Goal: Task Accomplishment & Management: Complete application form

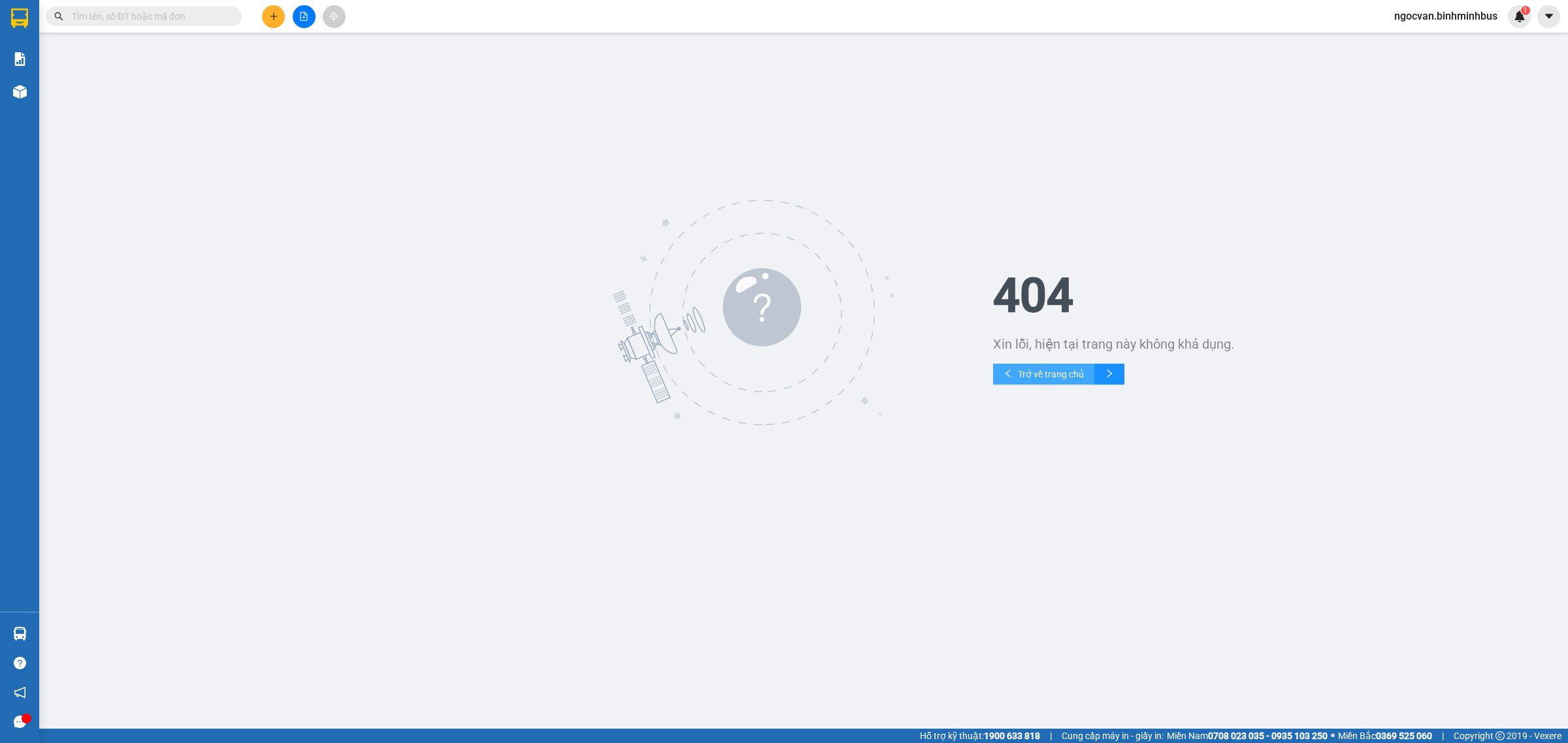
click at [1010, 372] on icon "left" at bounding box center [1007, 373] width 9 height 9
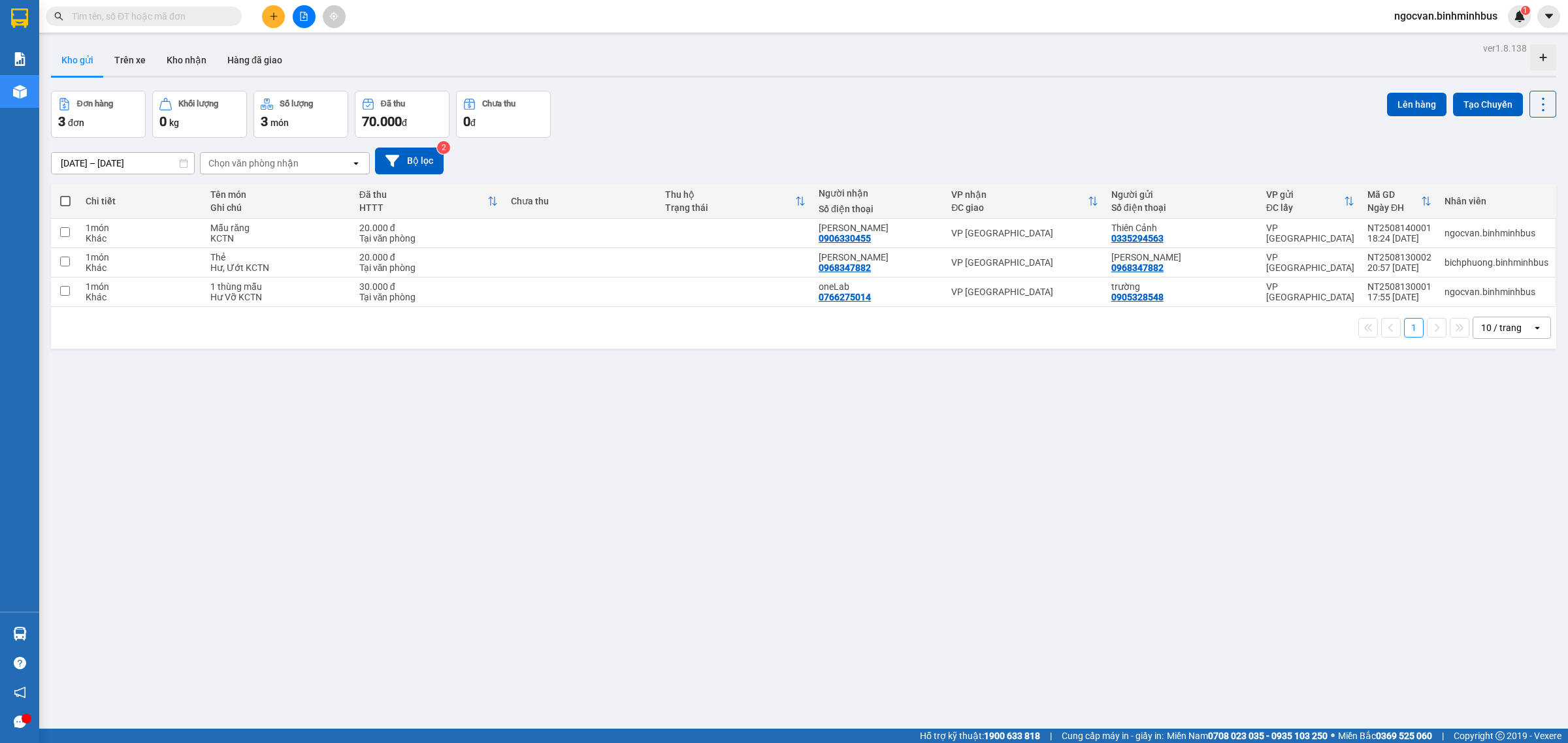
click at [1481, 20] on span "ngocvan.binhminhbus" at bounding box center [1445, 16] width 124 height 17
click at [1447, 40] on span "Đăng xuất" at bounding box center [1452, 40] width 97 height 15
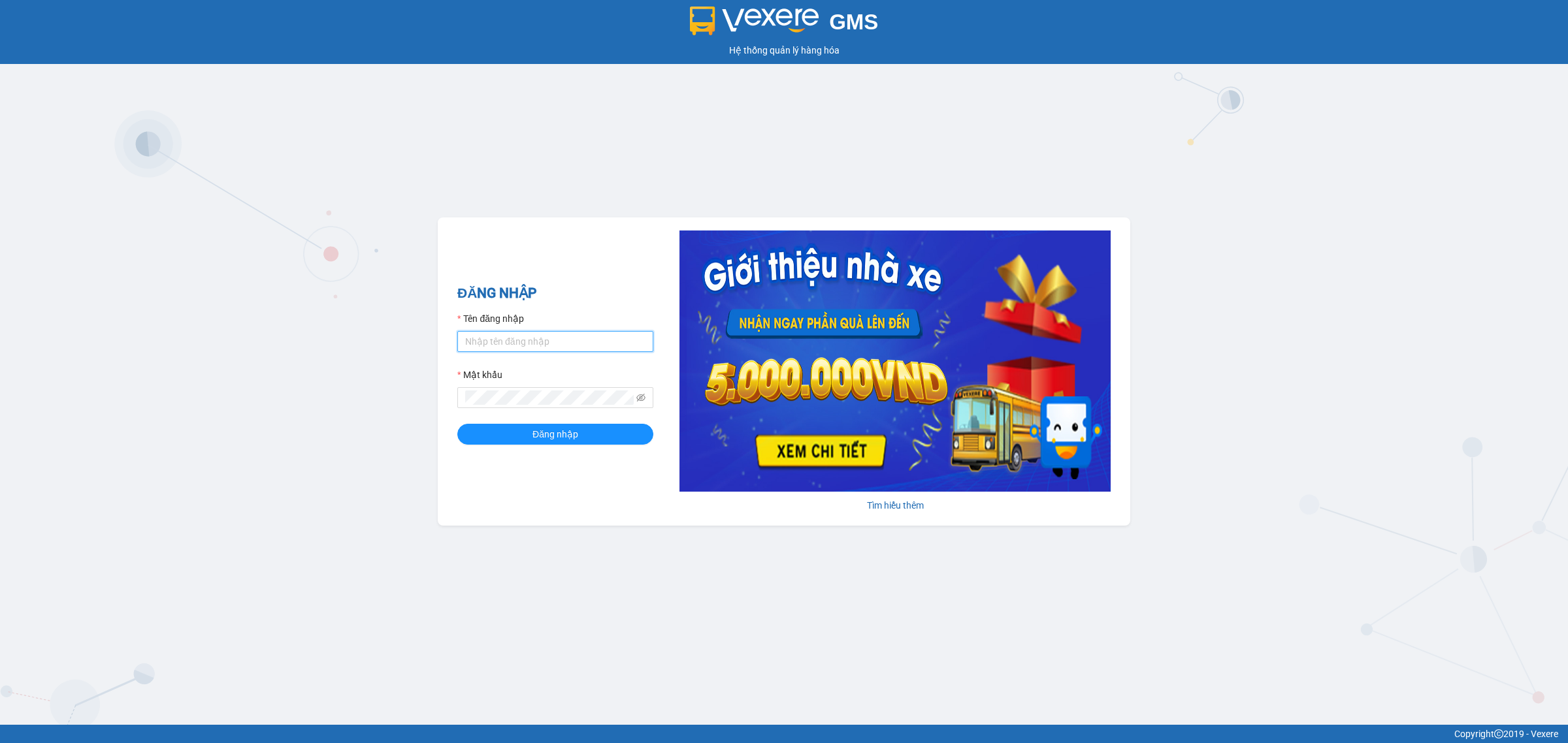
click at [558, 347] on input "Tên đăng nhập" at bounding box center [555, 341] width 196 height 21
click at [457, 424] on button "Đăng nhập" at bounding box center [555, 434] width 196 height 21
click at [514, 344] on input "bichphuong,binhminhbus" at bounding box center [555, 341] width 196 height 21
type input "bichphuong.binhminhbus"
click at [457, 424] on button "Đăng nhập" at bounding box center [555, 434] width 196 height 21
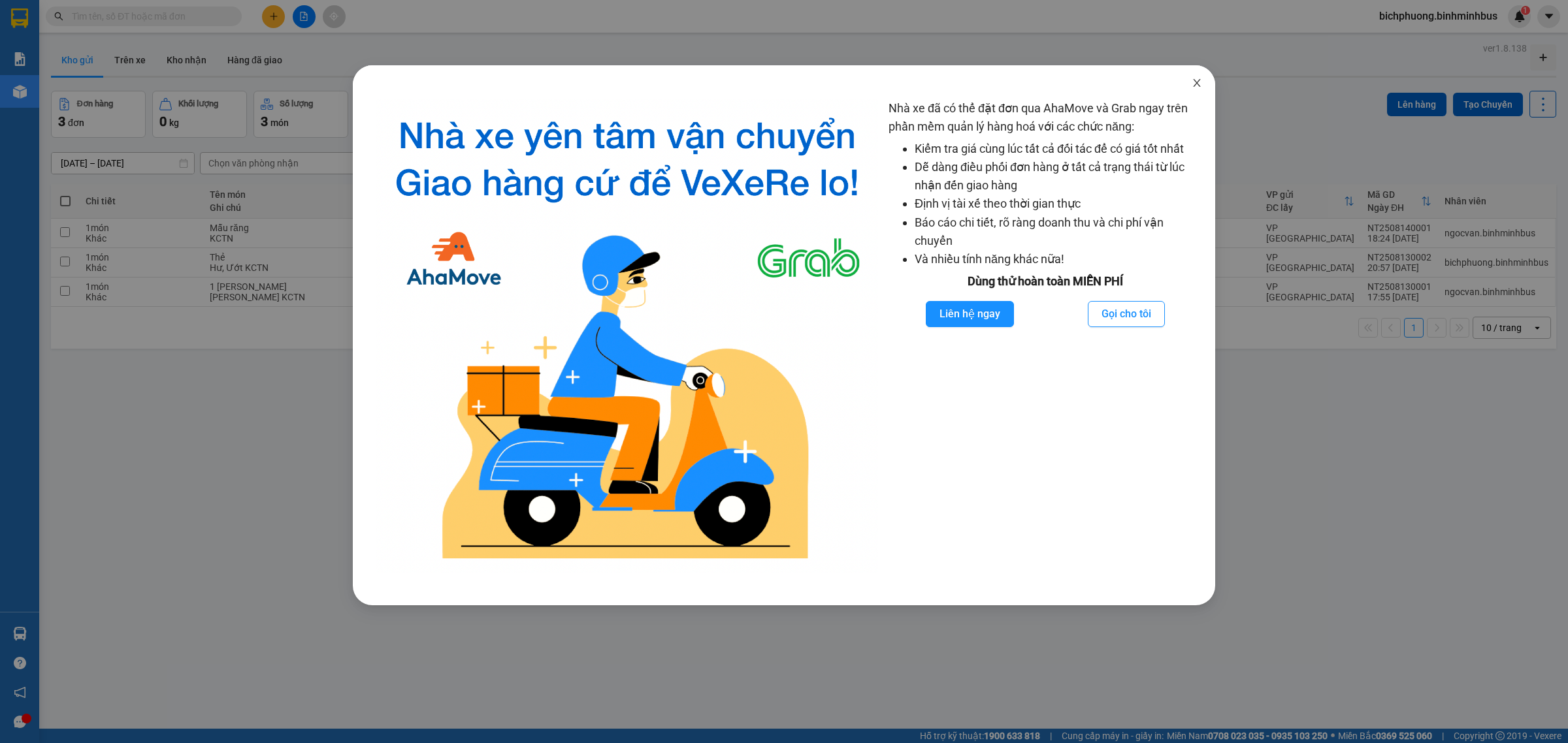
click at [1189, 93] on span "Close" at bounding box center [1197, 83] width 37 height 37
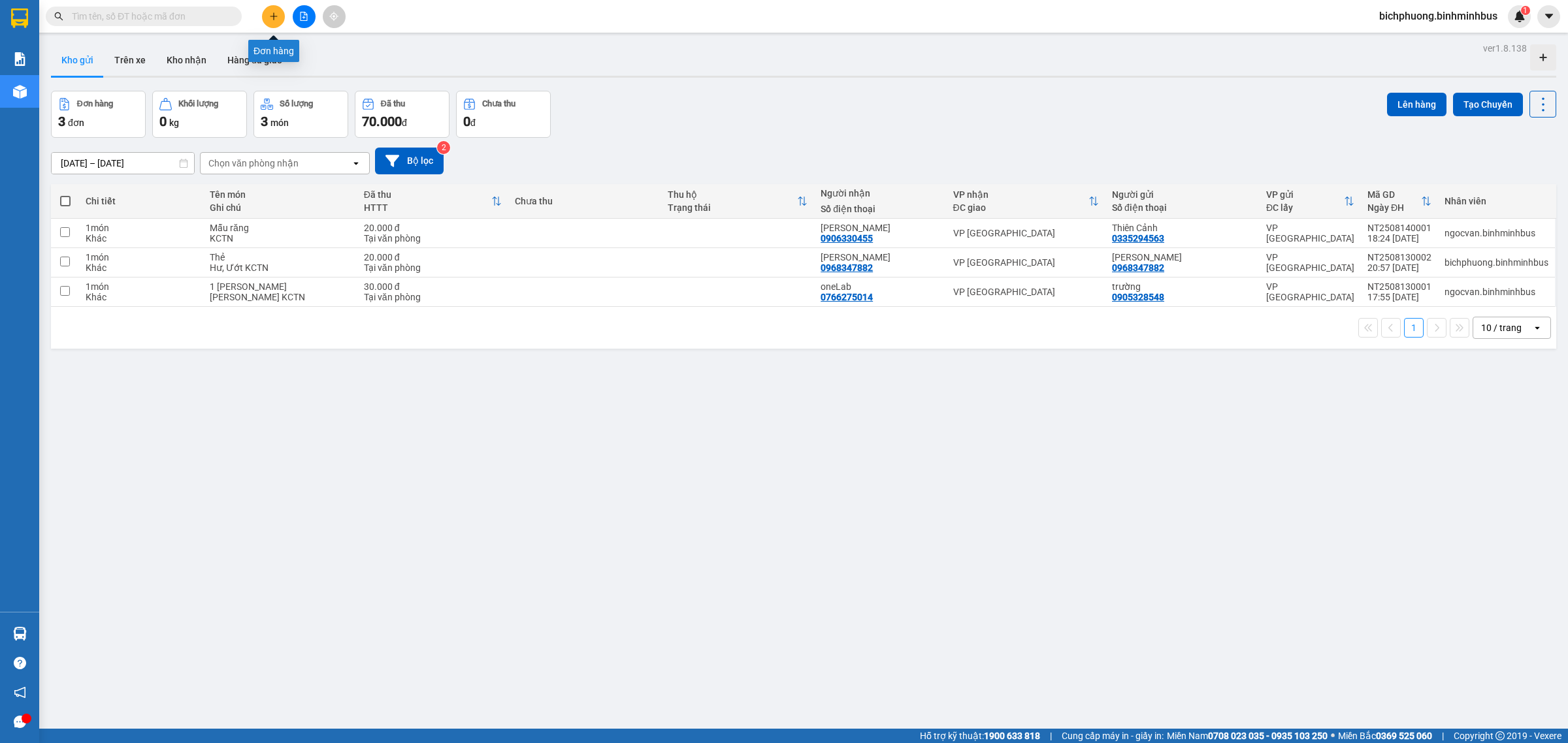
click at [266, 17] on button at bounding box center [273, 17] width 23 height 23
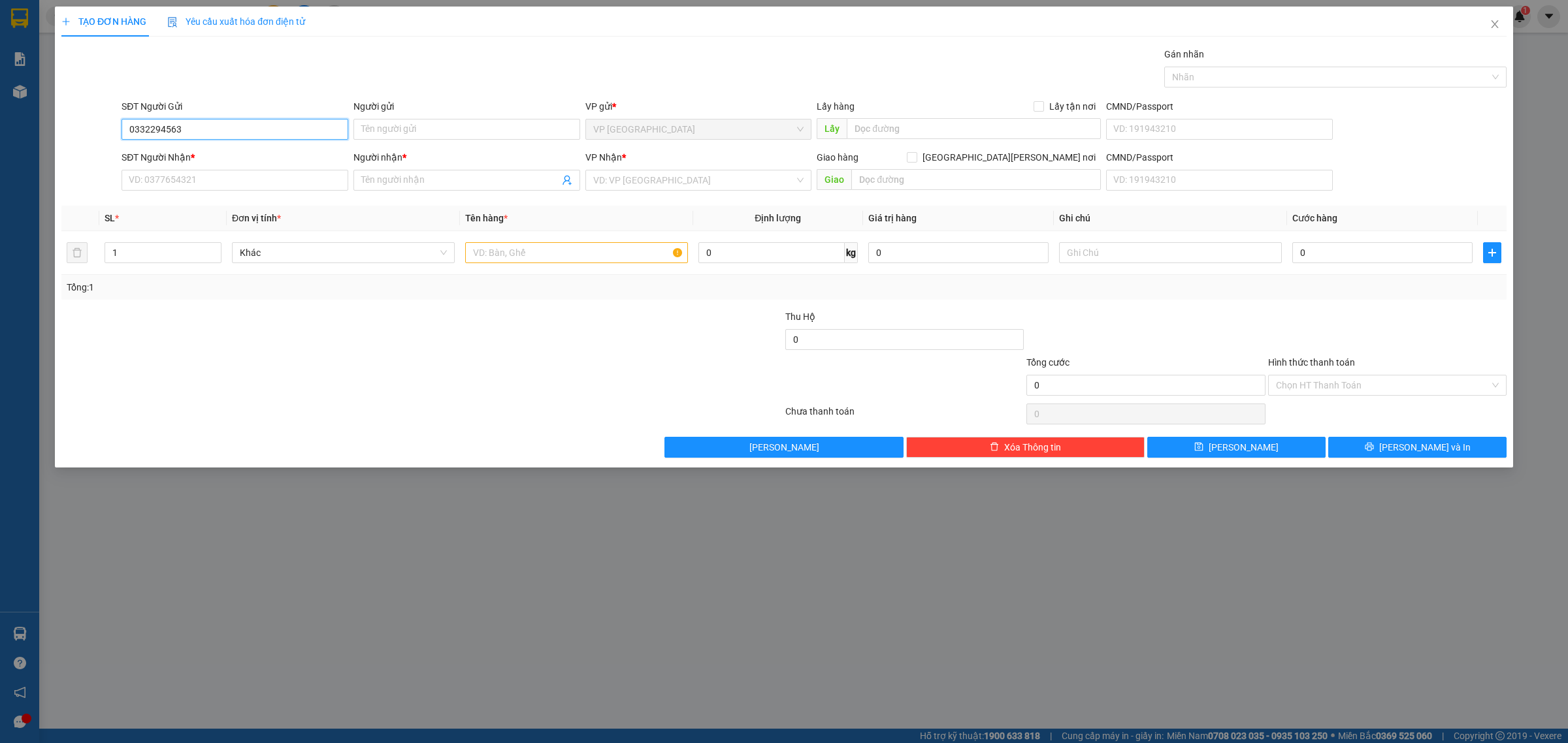
click at [148, 131] on input "0332294563" at bounding box center [234, 129] width 227 height 21
type input "0335294563"
click at [215, 147] on div "0335294563 - [PERSON_NAME]" at bounding box center [234, 156] width 227 height 21
type input "Thiên Cảnh"
type input "0906330455"
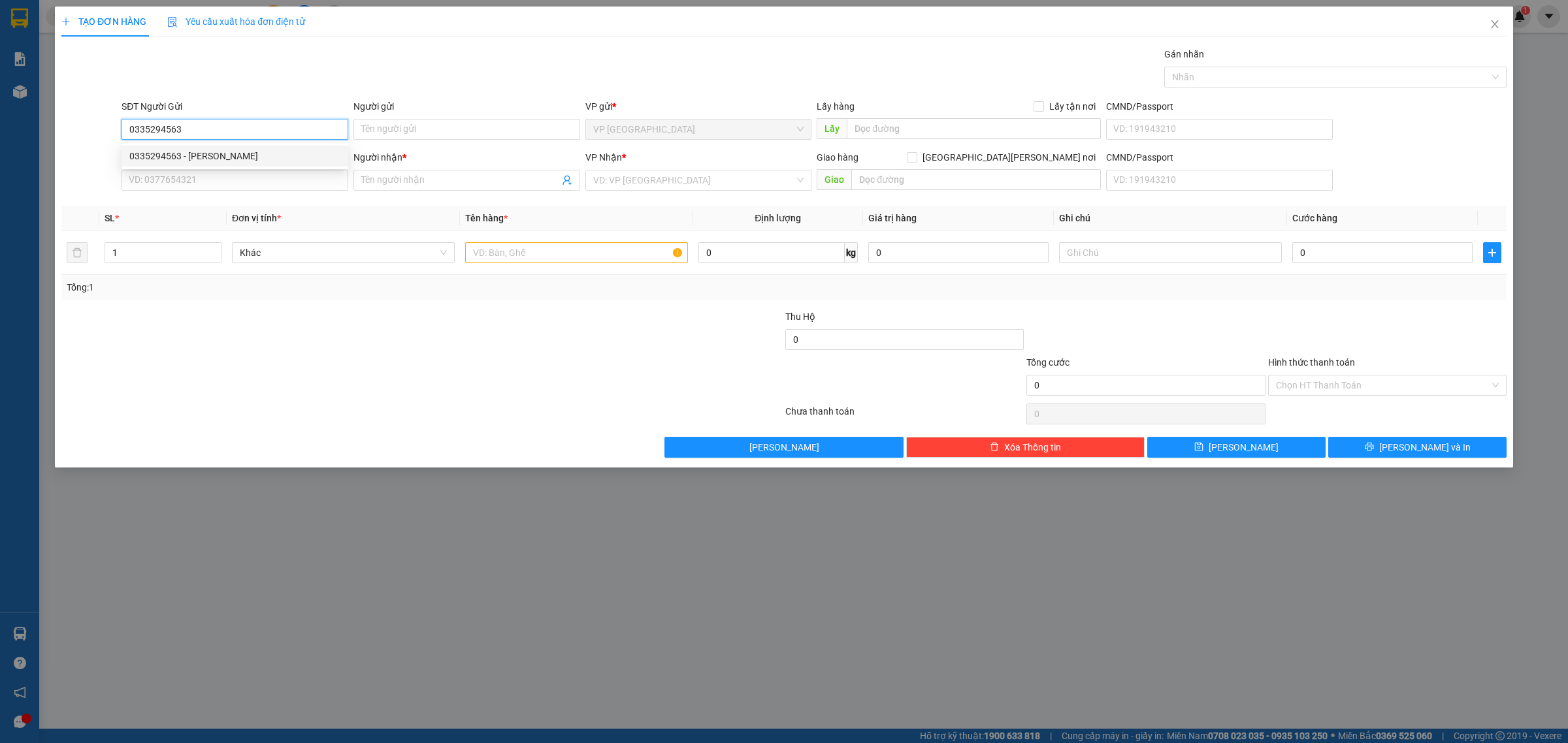
type input "[PERSON_NAME]"
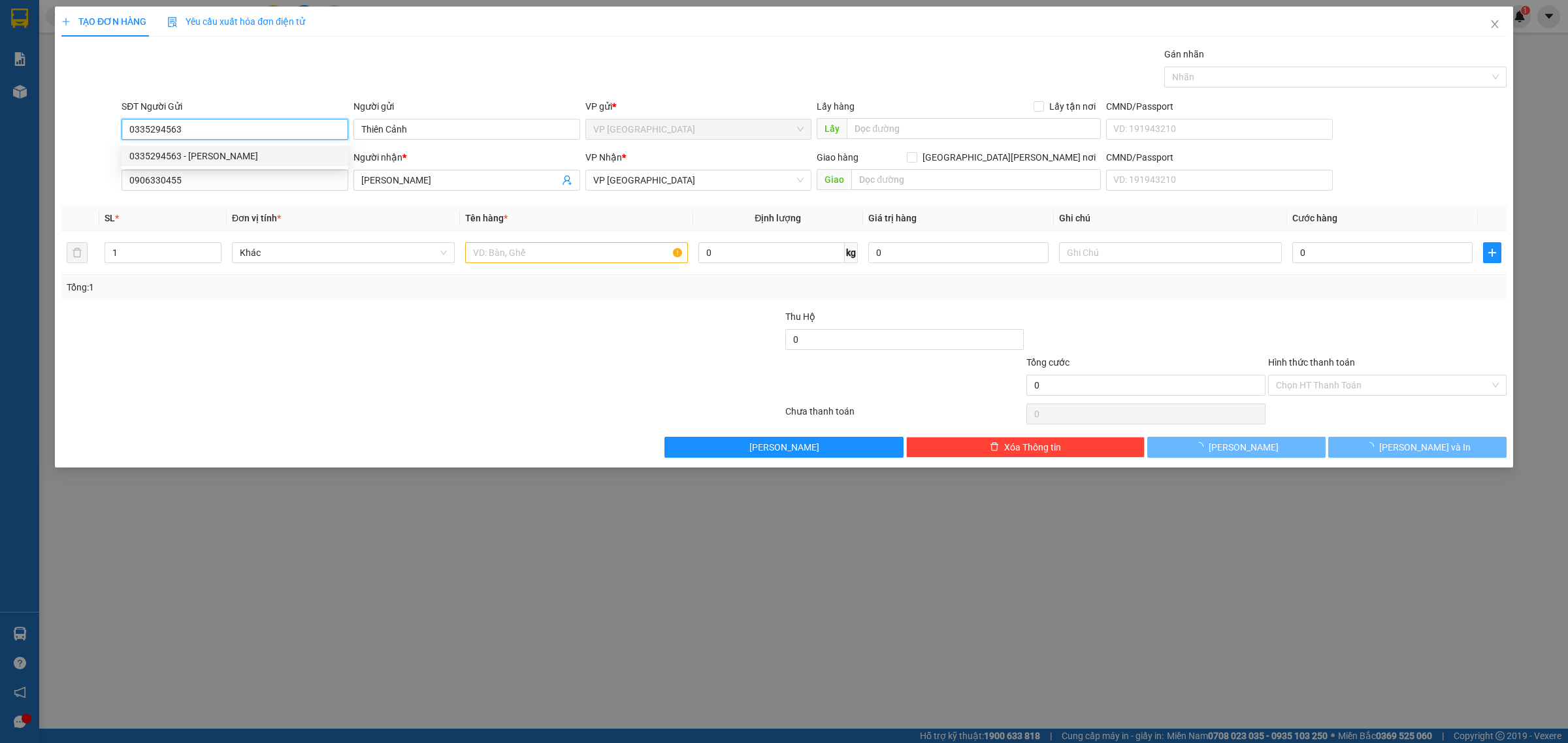
type input "20.000"
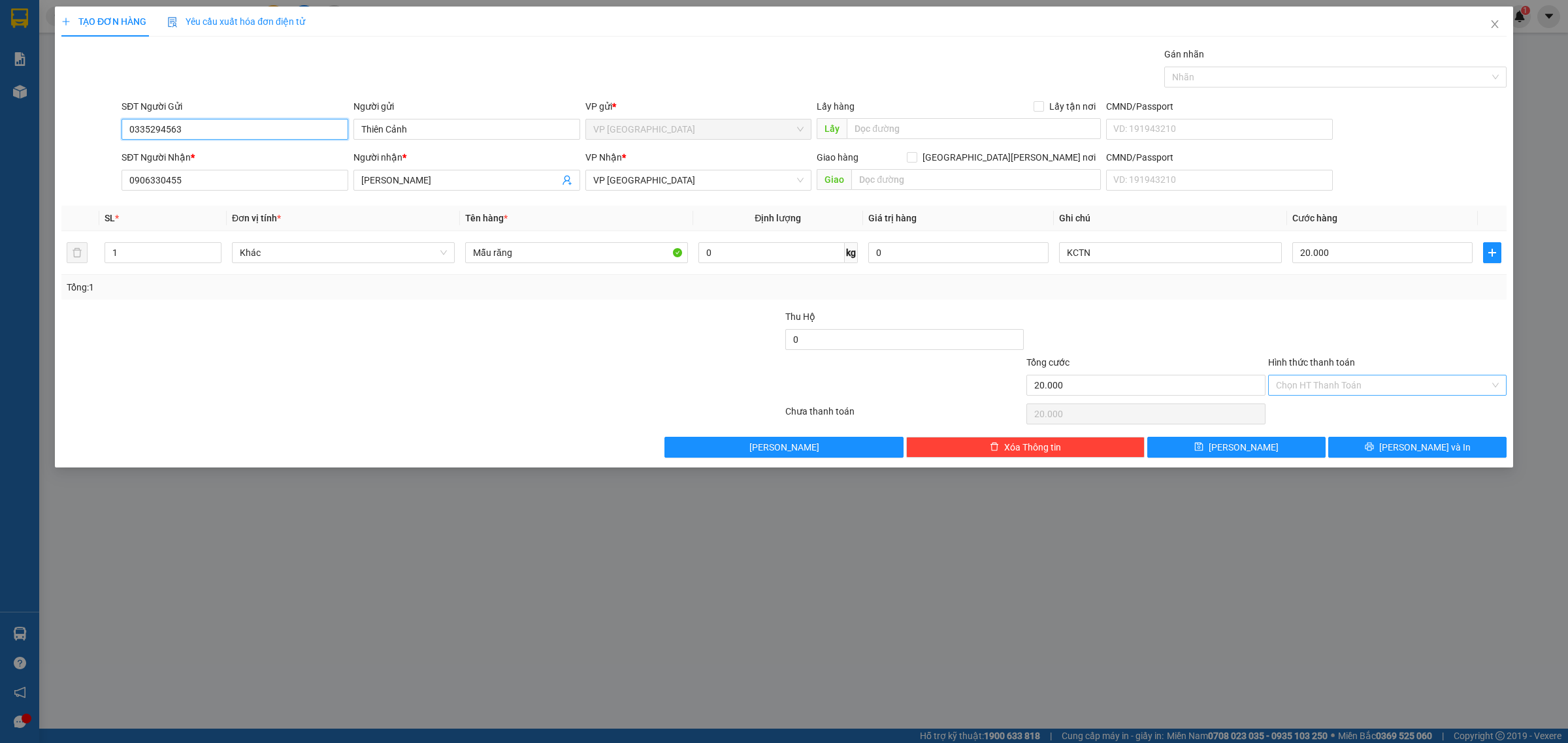
type input "0335294563"
click at [1439, 379] on input "Hình thức thanh toán" at bounding box center [1383, 385] width 213 height 19
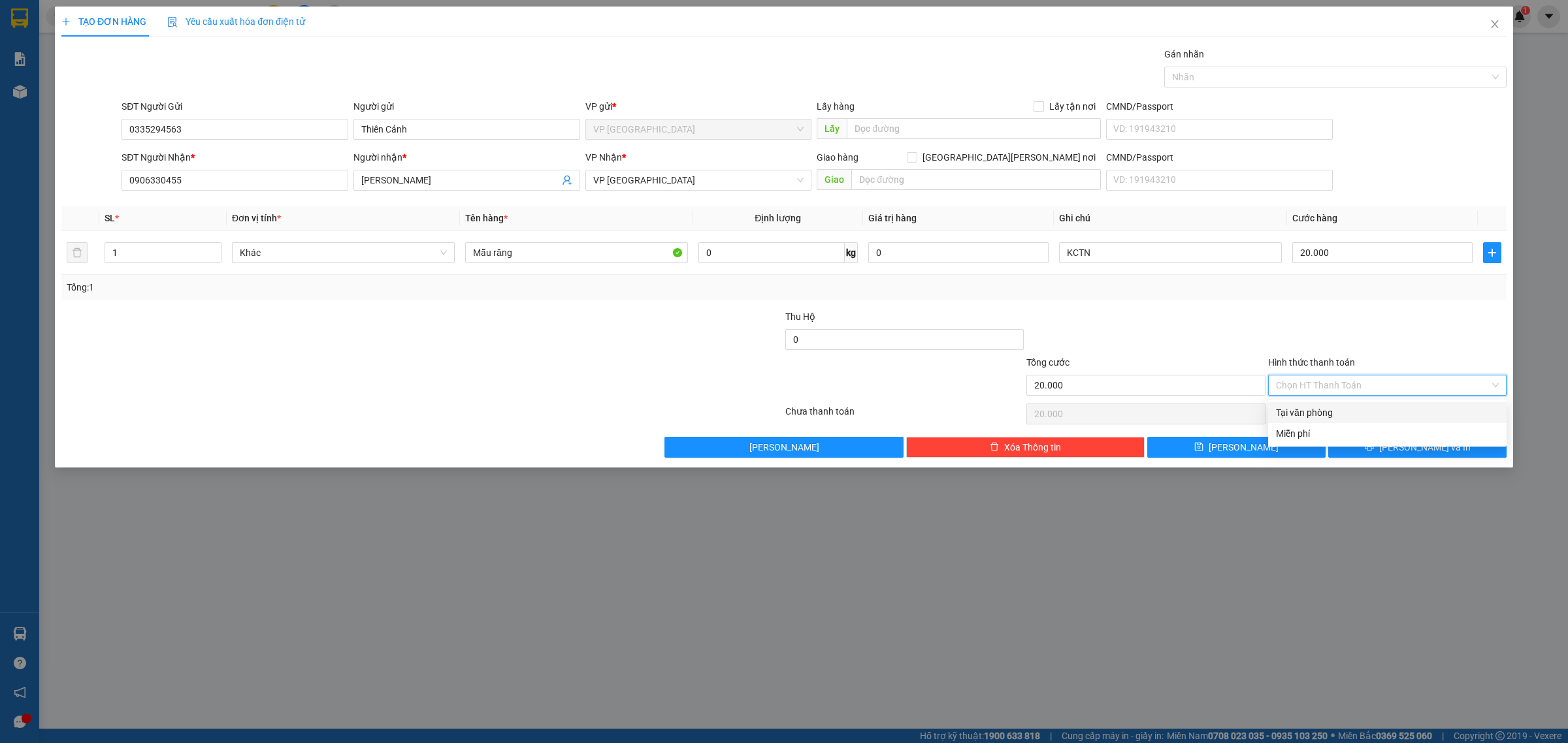
click at [1419, 413] on div "Tại văn phòng" at bounding box center [1388, 413] width 223 height 15
type input "0"
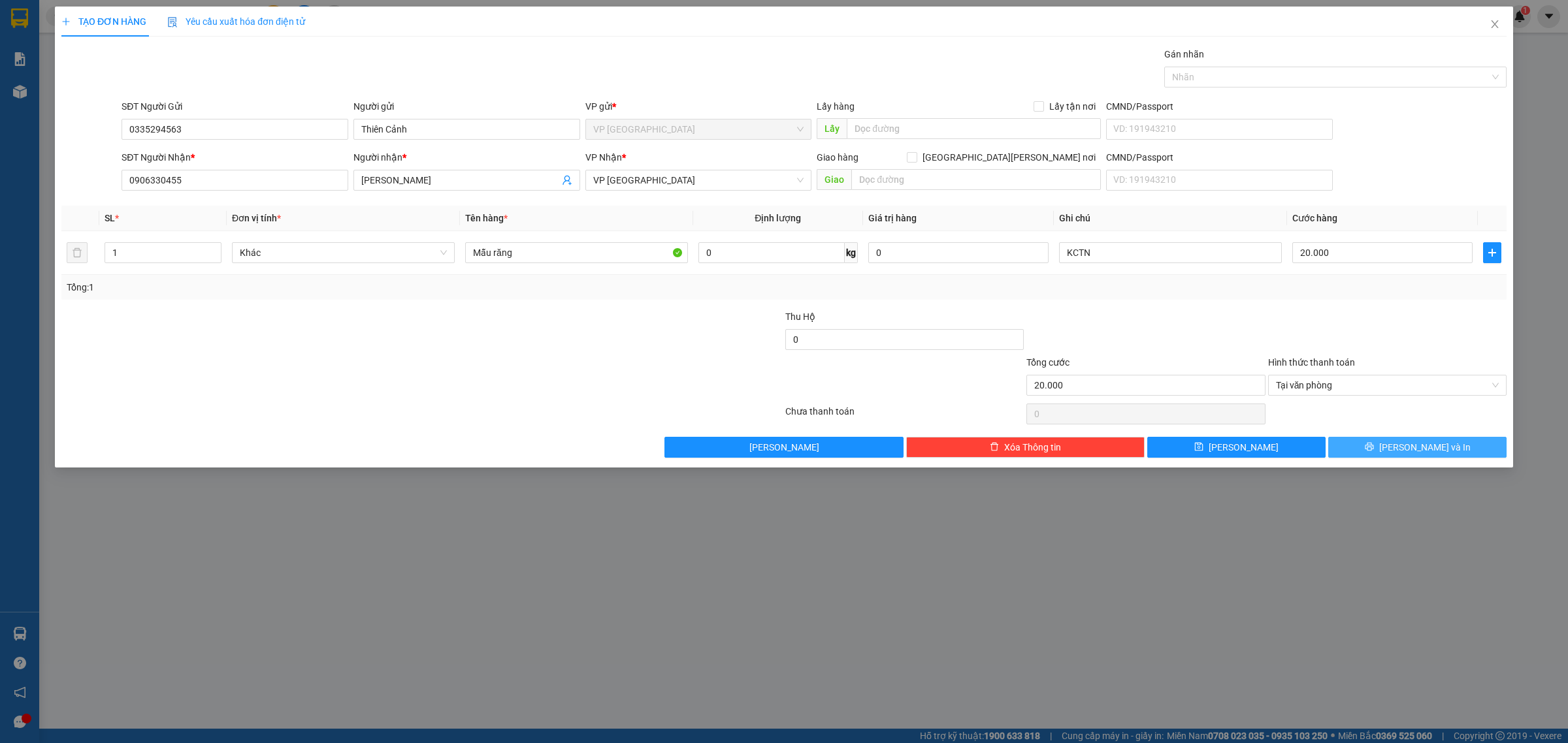
click at [1392, 441] on button "[PERSON_NAME] và In" at bounding box center [1417, 447] width 178 height 21
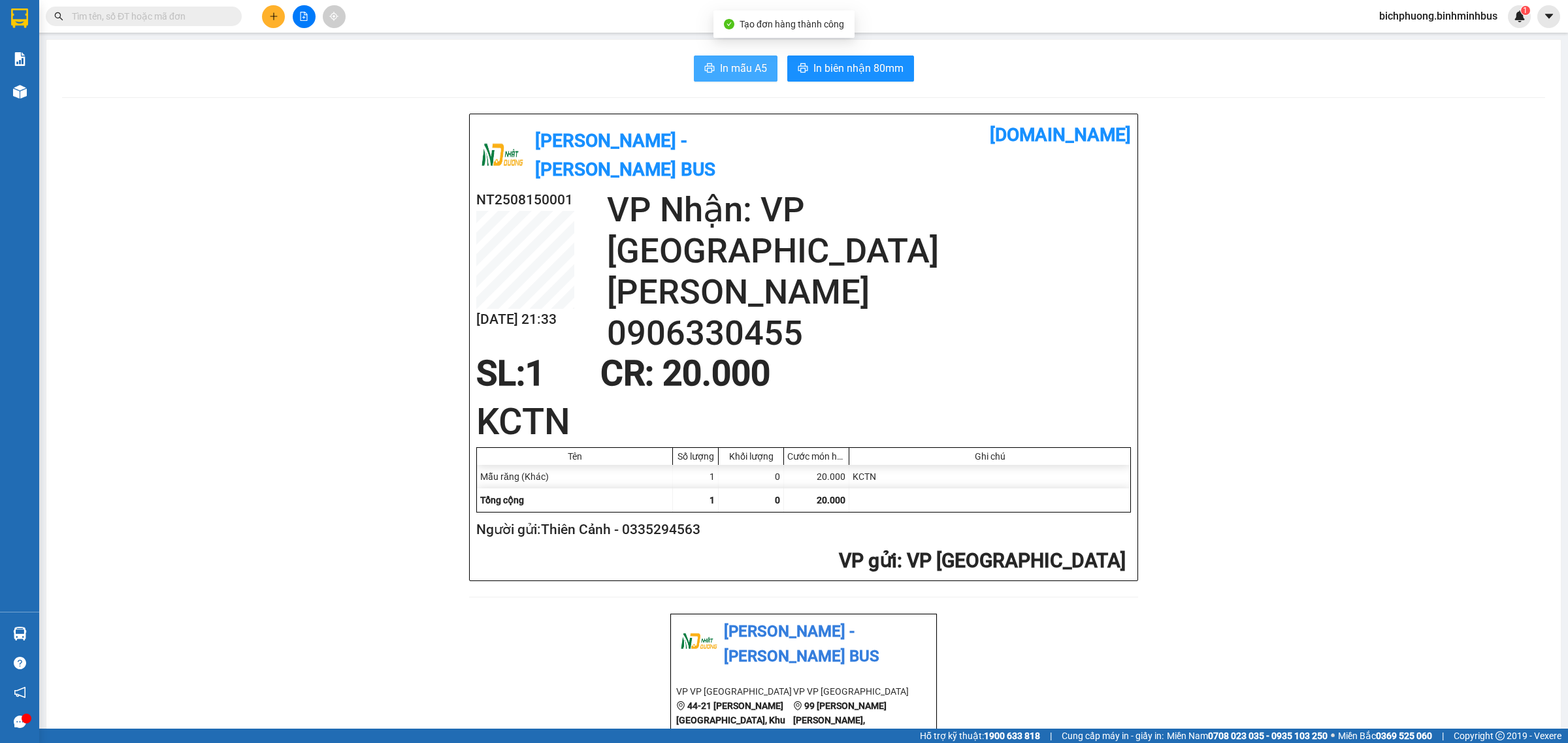
click at [720, 76] on span "In mẫu A5" at bounding box center [743, 69] width 47 height 17
click at [831, 63] on span "In biên nhận 80mm" at bounding box center [858, 69] width 90 height 17
click at [739, 57] on button "In mẫu A5" at bounding box center [735, 69] width 84 height 26
click at [280, 20] on button at bounding box center [273, 17] width 23 height 23
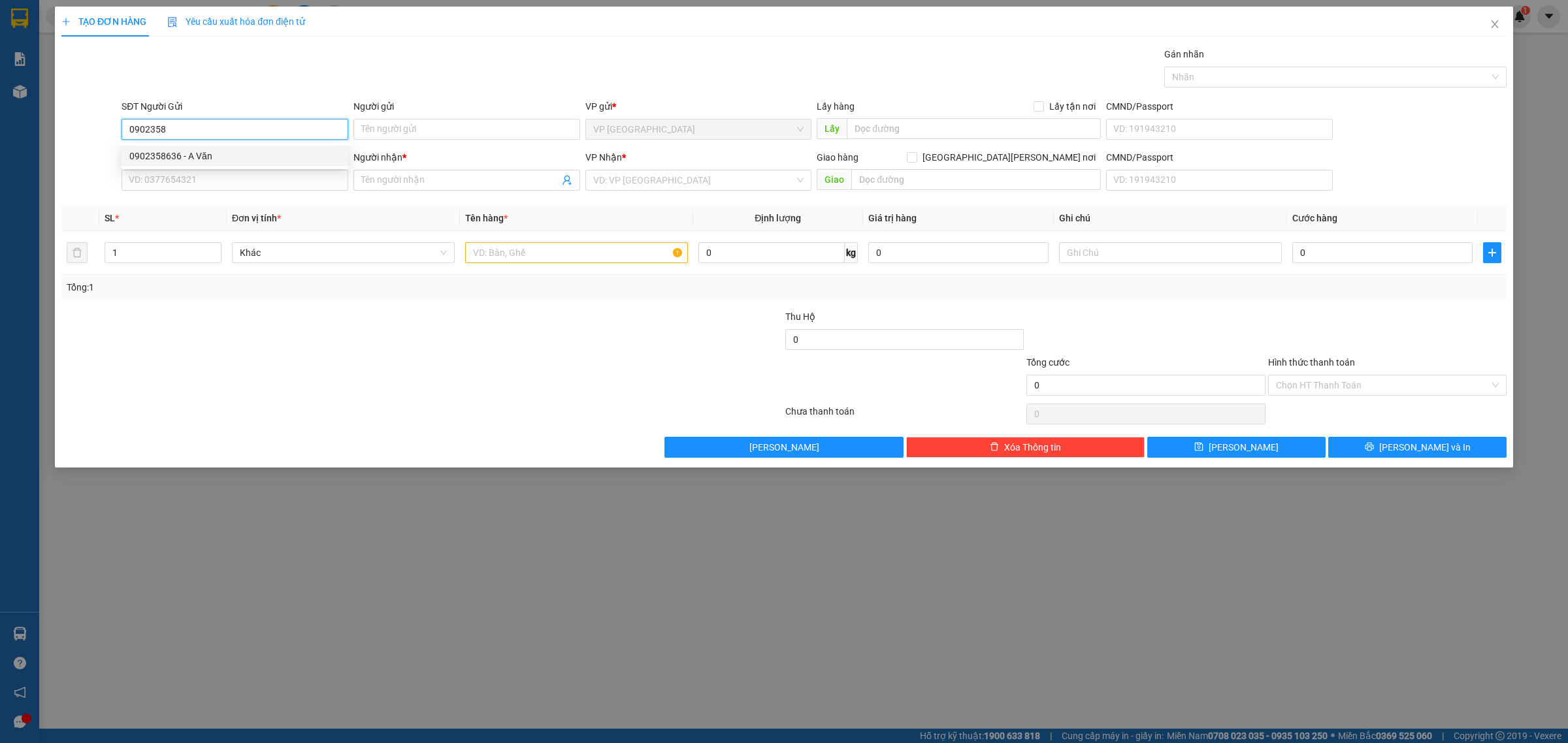
click at [280, 145] on div "0902358636 - A Văn" at bounding box center [234, 156] width 227 height 21
type input "0902358636"
type input "A Văn"
type input "0398631858"
type input "Quang"
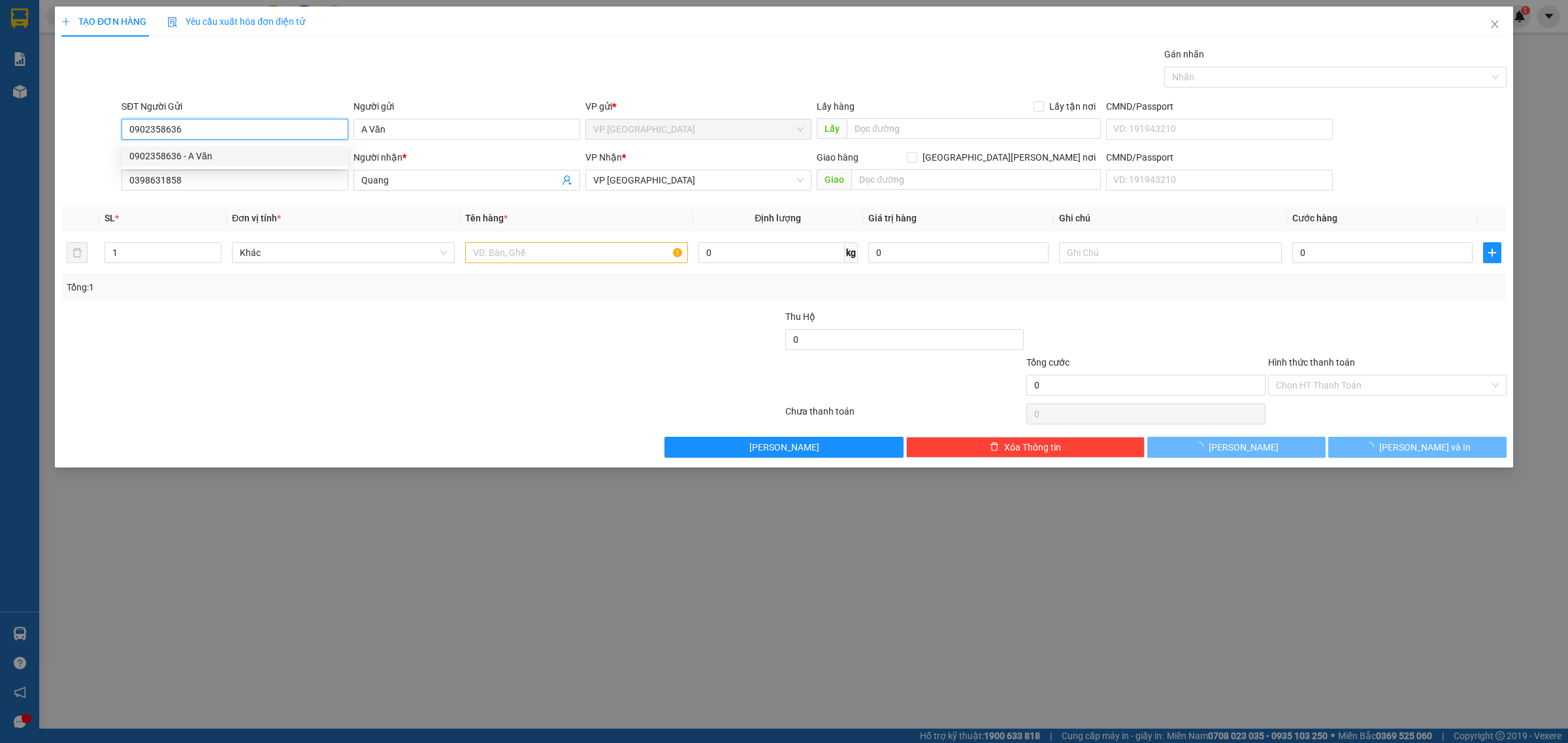
type input "40.000"
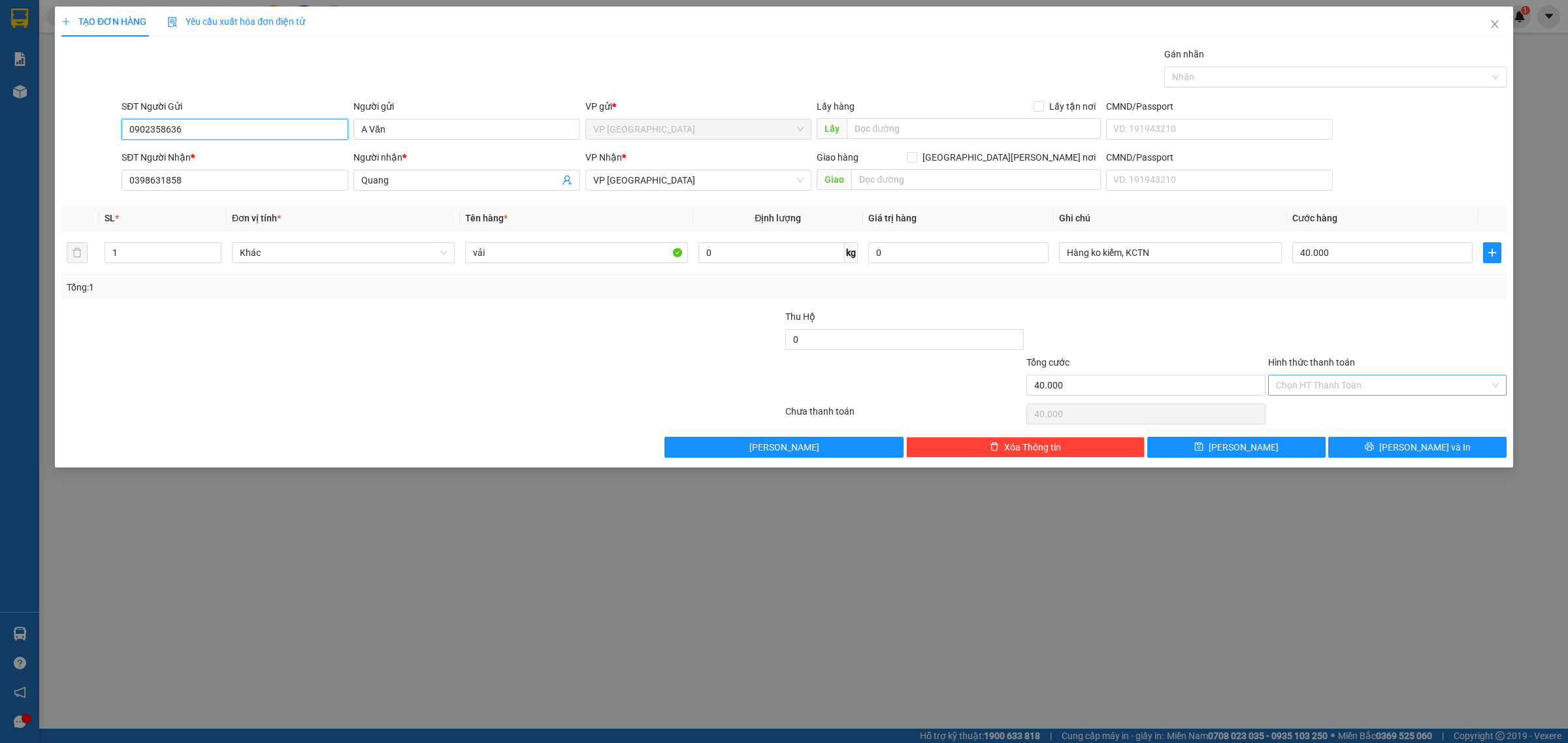
type input "0902358636"
click at [1317, 385] on input "Hình thức thanh toán" at bounding box center [1383, 385] width 213 height 19
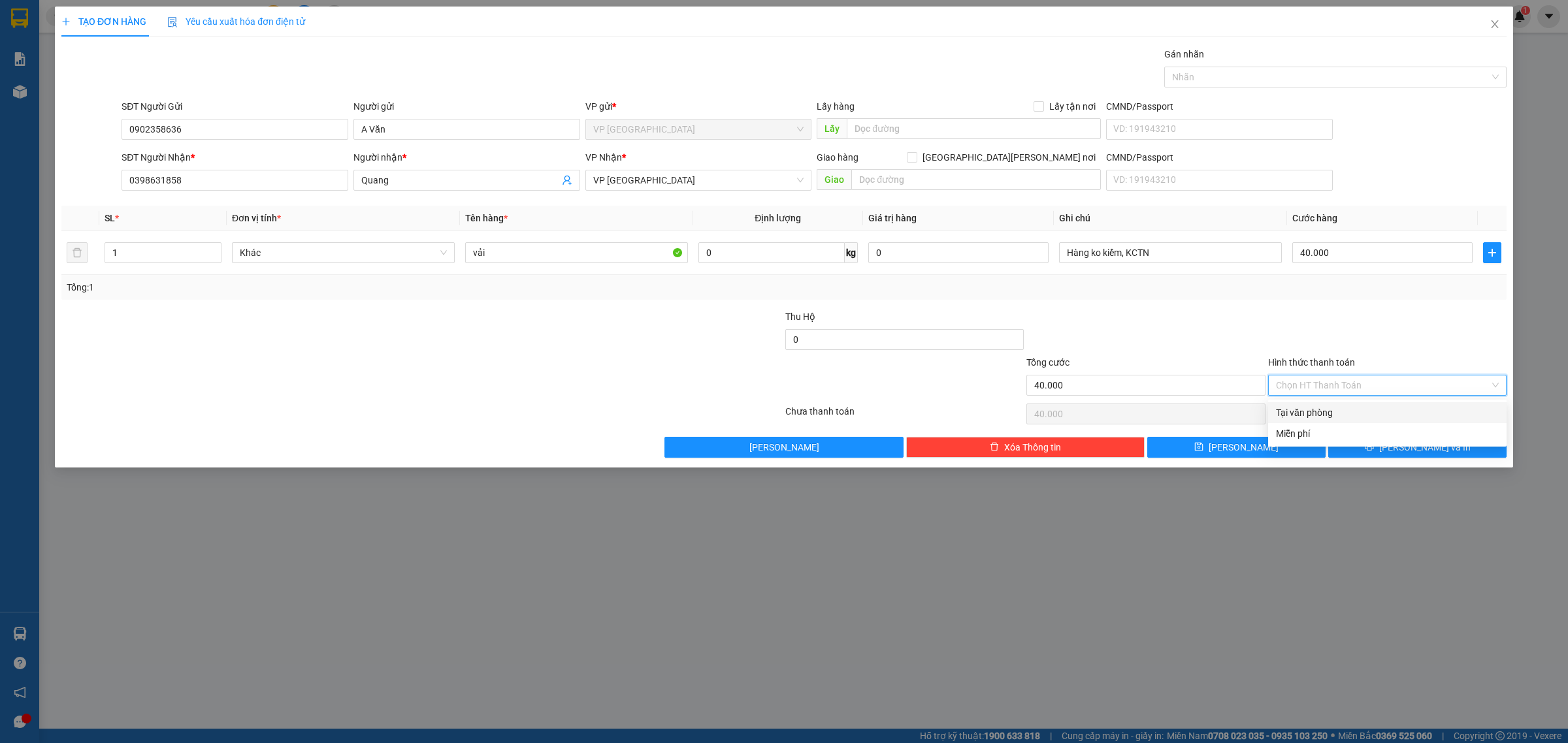
click at [1334, 415] on div "Tại văn phòng" at bounding box center [1388, 413] width 223 height 15
type input "0"
click at [1402, 451] on button "[PERSON_NAME] và In" at bounding box center [1417, 447] width 178 height 21
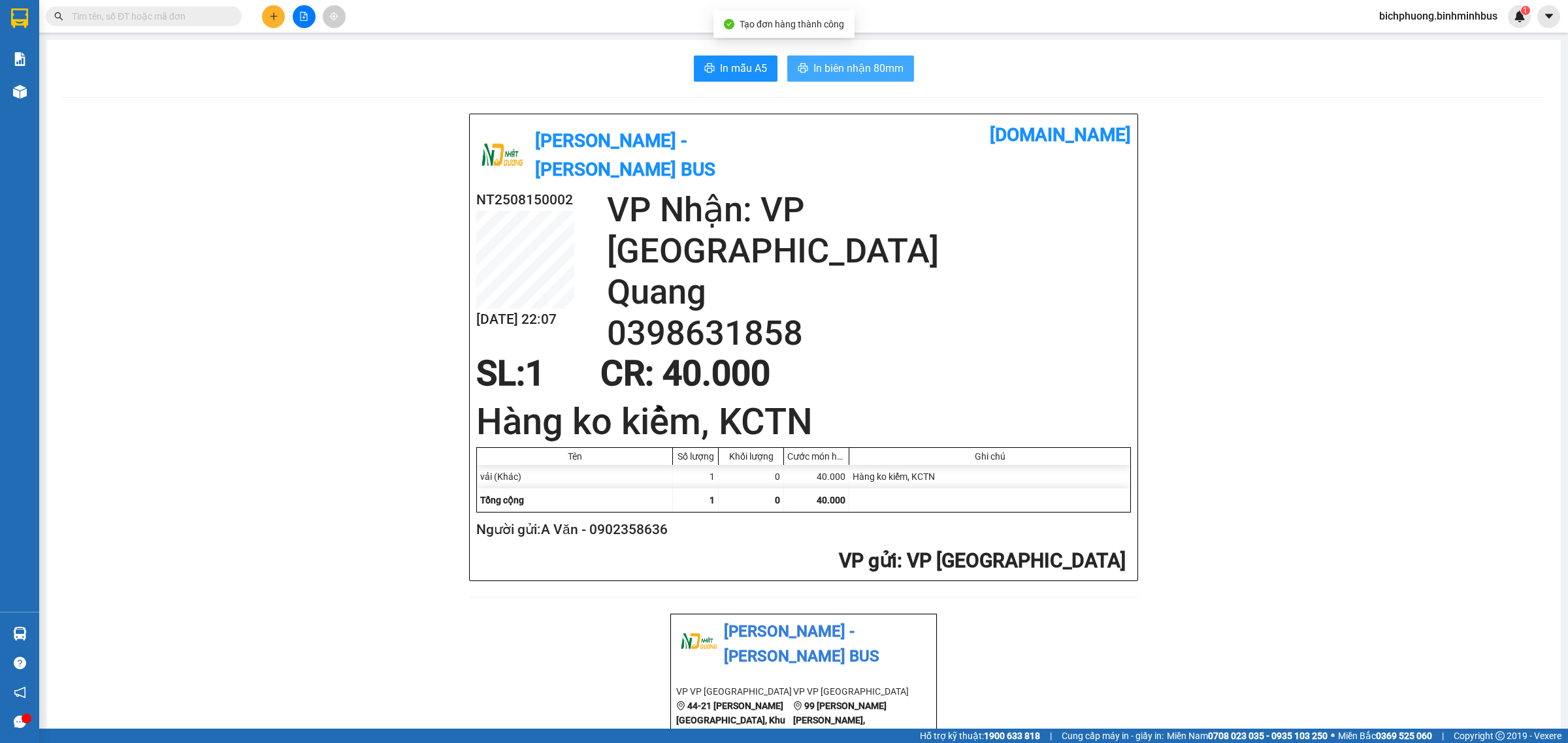
click at [820, 65] on span "In biên nhận 80mm" at bounding box center [858, 69] width 90 height 17
click at [739, 72] on span "In mẫu A5" at bounding box center [743, 69] width 47 height 17
